Goal: Register for event/course

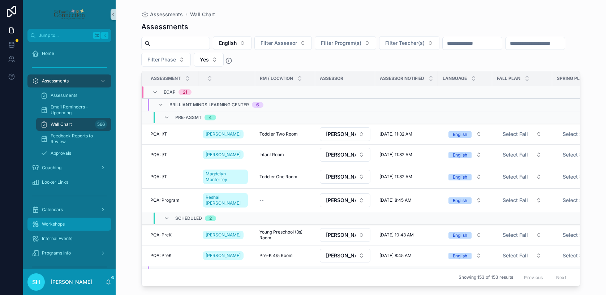
click at [59, 225] on span "Workshops" at bounding box center [53, 224] width 23 height 6
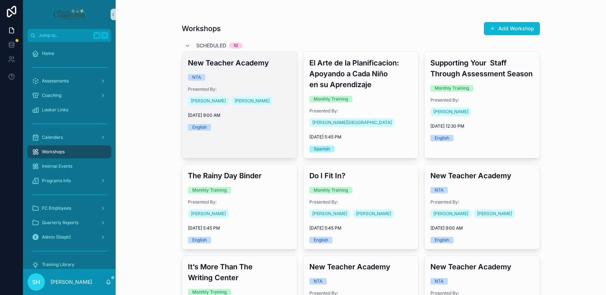
click at [270, 117] on span "[DATE] 9:00 AM" at bounding box center [239, 115] width 103 height 6
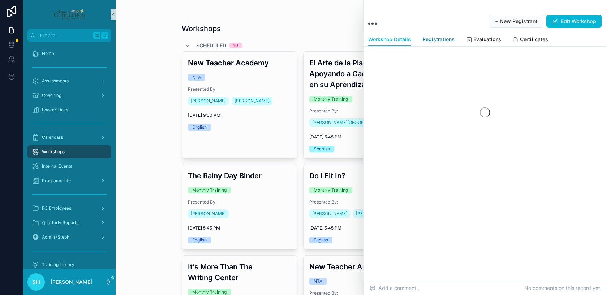
click at [443, 38] on span "Registrations" at bounding box center [439, 39] width 32 height 7
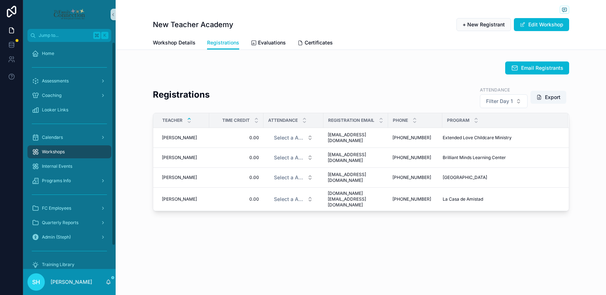
click at [52, 153] on span "Workshops" at bounding box center [53, 152] width 23 height 6
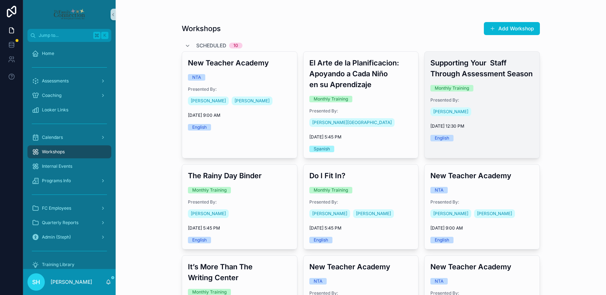
click at [510, 98] on span "Presented By:" at bounding box center [481, 100] width 103 height 6
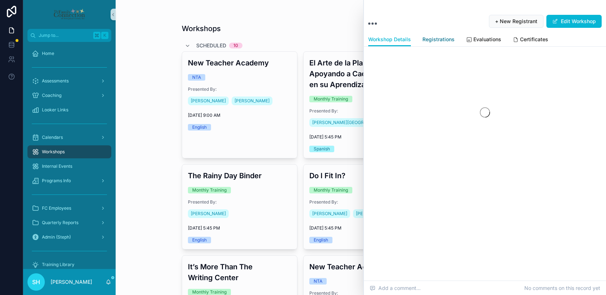
click at [427, 38] on span "Registrations" at bounding box center [439, 39] width 32 height 7
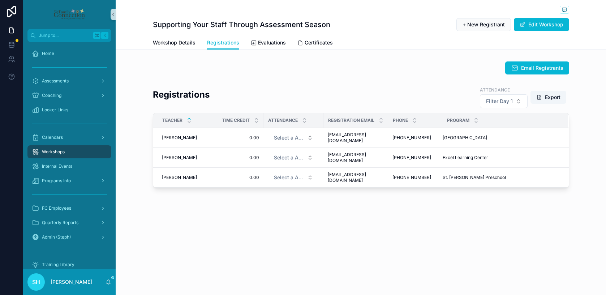
click at [58, 151] on span "Workshops" at bounding box center [53, 152] width 23 height 6
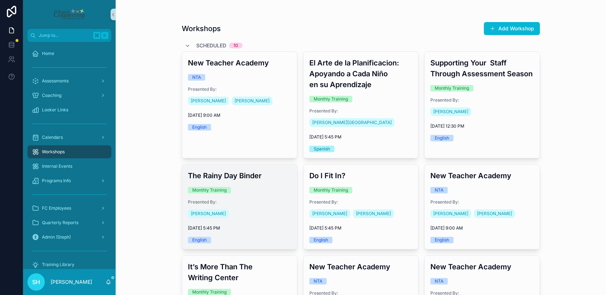
click at [245, 200] on span "Presented By:" at bounding box center [239, 202] width 103 height 6
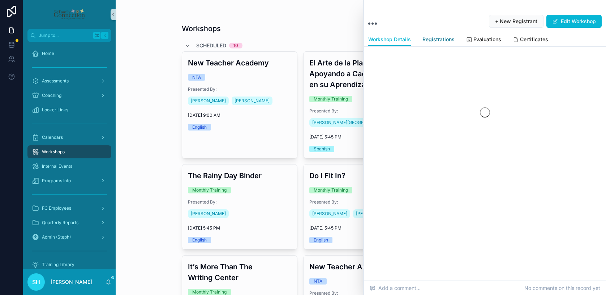
click at [440, 40] on span "Registrations" at bounding box center [439, 39] width 32 height 7
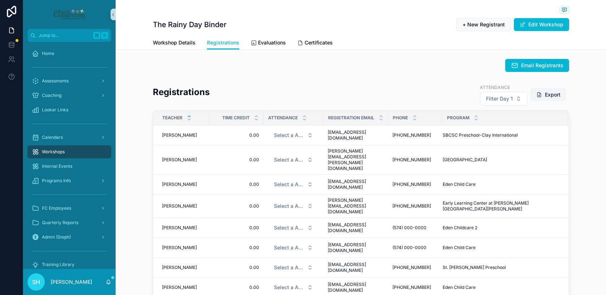
scroll to position [2, 0]
click at [65, 150] on span "Workshops" at bounding box center [53, 152] width 23 height 6
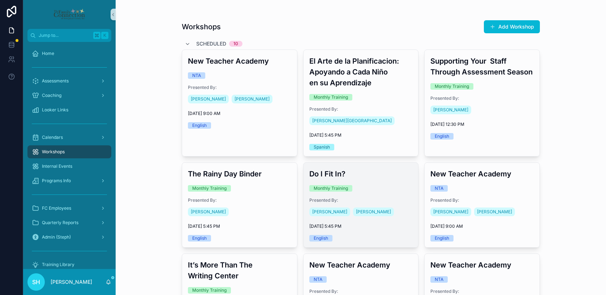
click at [406, 215] on div "[PERSON_NAME] [PERSON_NAME]" at bounding box center [360, 212] width 103 height 12
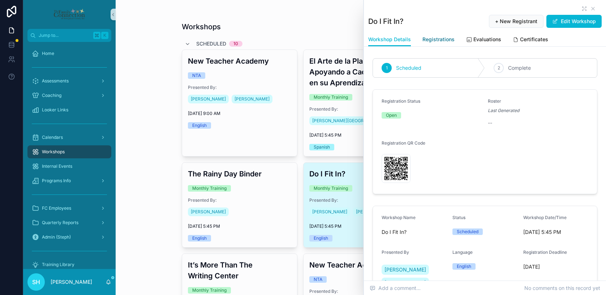
click at [442, 39] on span "Registrations" at bounding box center [439, 39] width 32 height 7
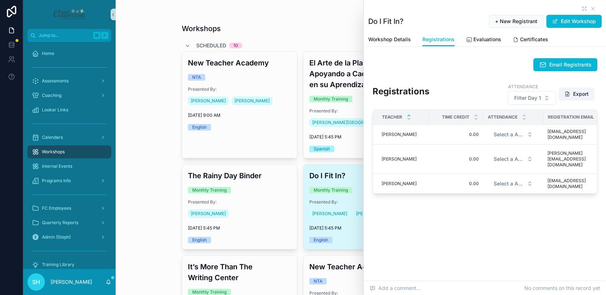
click at [57, 151] on span "Workshops" at bounding box center [53, 152] width 23 height 6
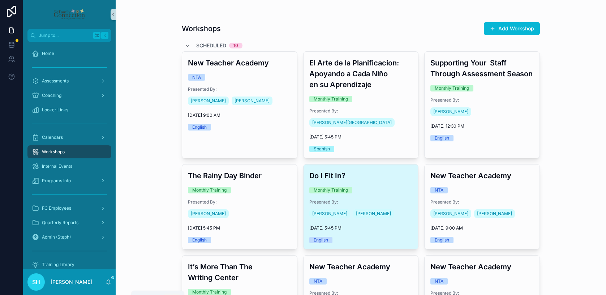
click at [106, 279] on icon "scrollable content" at bounding box center [109, 282] width 6 height 6
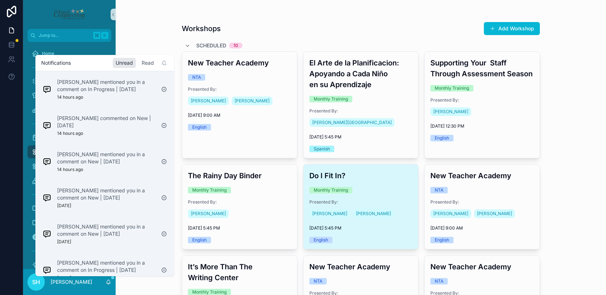
click at [149, 62] on div "Read" at bounding box center [148, 63] width 18 height 10
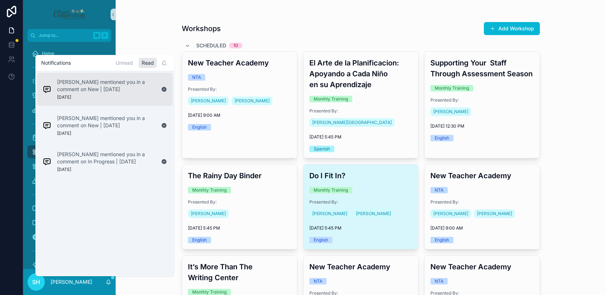
click at [107, 87] on p "[PERSON_NAME] mentioned you in a comment on New | [DATE]" at bounding box center [106, 85] width 98 height 14
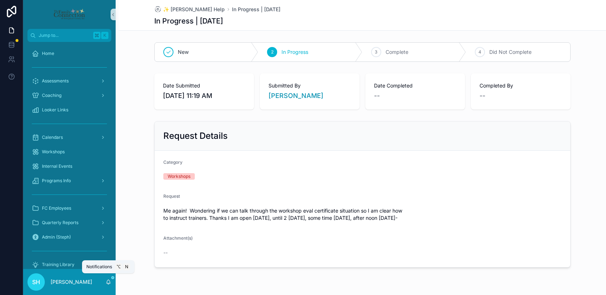
click at [106, 282] on icon "scrollable content" at bounding box center [109, 282] width 6 height 6
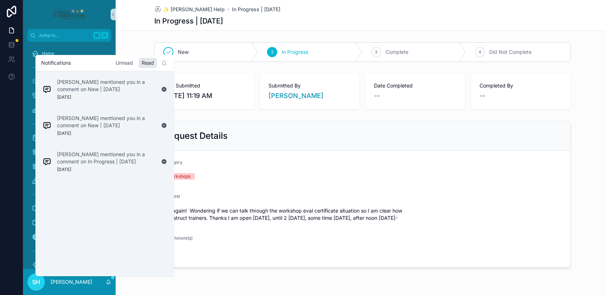
click at [122, 61] on div "Unread" at bounding box center [124, 63] width 23 height 10
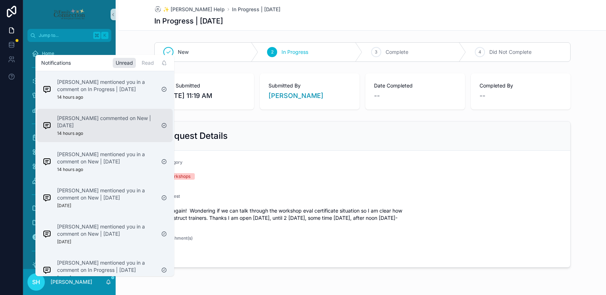
click at [94, 124] on p "[PERSON_NAME] commented on New | [DATE]" at bounding box center [106, 122] width 98 height 14
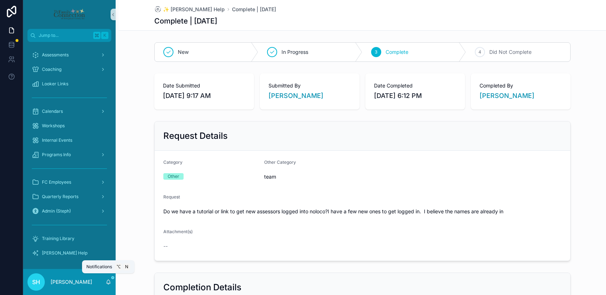
click at [106, 282] on icon "scrollable content" at bounding box center [109, 282] width 6 height 6
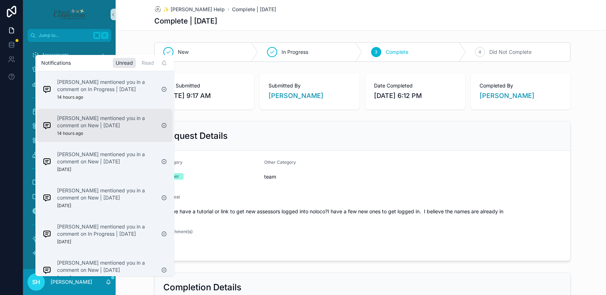
click at [87, 127] on p "[PERSON_NAME] mentioned you in a comment on New | [DATE]" at bounding box center [106, 122] width 98 height 14
